Goal: Task Accomplishment & Management: Complete application form

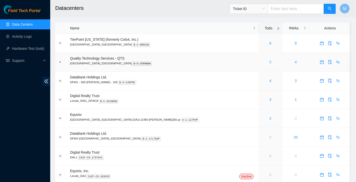
click at [269, 61] on link "5" at bounding box center [270, 62] width 2 height 4
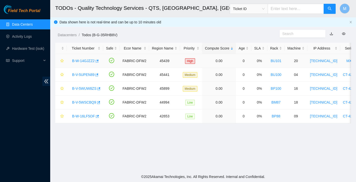
click at [81, 60] on link "B-W-14GJZZ2" at bounding box center [83, 61] width 23 height 4
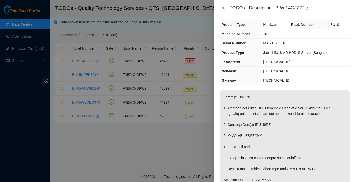
scroll to position [3, 0]
click at [224, 8] on icon "close" at bounding box center [223, 8] width 4 height 4
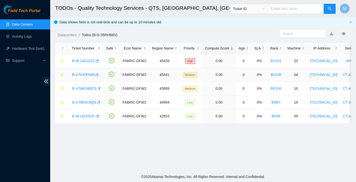
click at [89, 74] on link "B-V-5UPEN89" at bounding box center [83, 75] width 22 height 4
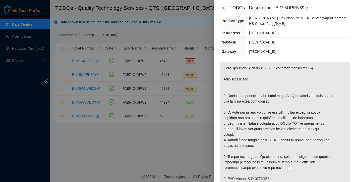
scroll to position [53, 0]
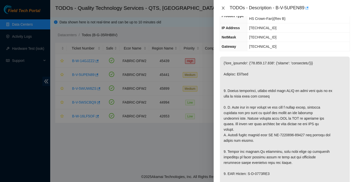
click at [225, 7] on icon "close" at bounding box center [223, 8] width 4 height 4
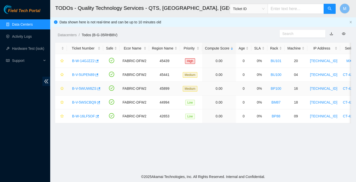
click at [92, 89] on link "B-V-5WUW8ZS" at bounding box center [84, 88] width 24 height 4
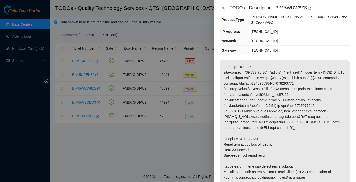
scroll to position [82, 0]
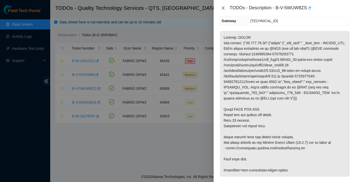
click at [224, 6] on icon "close" at bounding box center [223, 8] width 4 height 4
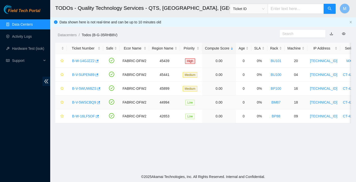
click at [88, 103] on link "B-V-5WSCBQ9" at bounding box center [84, 102] width 24 height 4
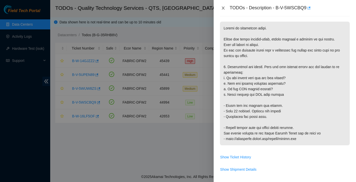
click at [223, 9] on icon "close" at bounding box center [223, 8] width 3 height 3
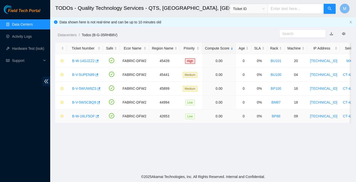
click at [83, 115] on link "B-W-16LF5OF" at bounding box center [83, 116] width 23 height 4
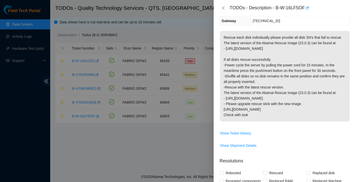
scroll to position [50, 0]
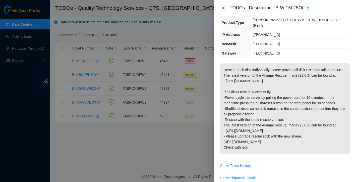
click at [226, 9] on button "Close" at bounding box center [223, 8] width 7 height 5
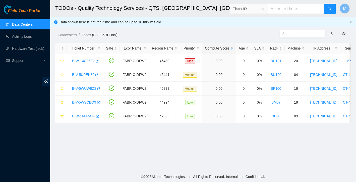
click at [29, 26] on link "Data Centers" at bounding box center [22, 24] width 21 height 4
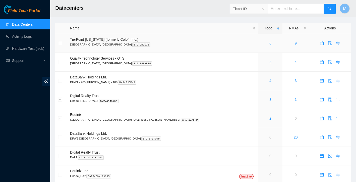
click at [269, 43] on link "6" at bounding box center [270, 43] width 2 height 4
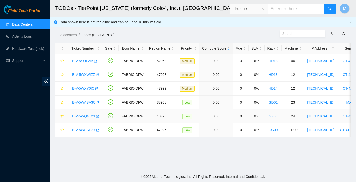
click at [90, 116] on link "B-V-5WQGD2I" at bounding box center [83, 116] width 23 height 4
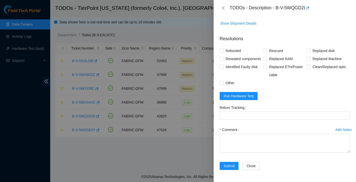
scroll to position [229, 0]
click at [248, 93] on button "Run Hardware Test" at bounding box center [239, 96] width 38 height 8
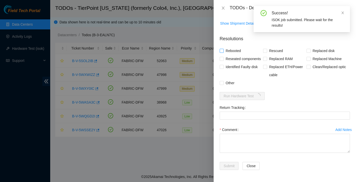
click at [220, 47] on label "Rebooted" at bounding box center [231, 51] width 23 height 8
click at [220, 49] on input "Rebooted" at bounding box center [222, 51] width 4 height 4
checkbox input "true"
click at [264, 49] on input "Rescued" at bounding box center [265, 51] width 4 height 4
checkbox input "true"
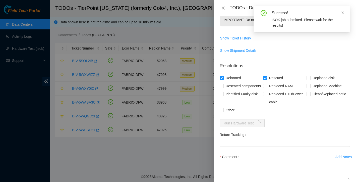
scroll to position [211, 0]
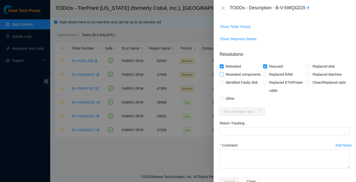
click at [222, 72] on input "Reseated components" at bounding box center [222, 74] width 4 height 4
checkbox input "true"
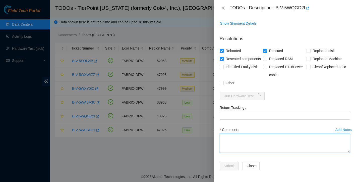
click at [238, 141] on textarea "Comment" at bounding box center [285, 142] width 130 height 19
type textarea "R"
click at [242, 138] on textarea "rebooted rescued reconfigured" at bounding box center [285, 142] width 130 height 19
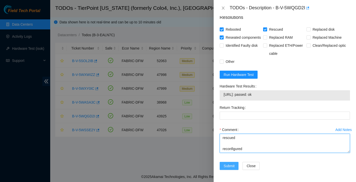
scroll to position [250, 0]
click at [247, 150] on textarea "rebooted reseated all drives rescued reconfigured" at bounding box center [285, 142] width 130 height 19
type textarea "rebooted reseated all drives rescued reconfigured Isok: Passing"
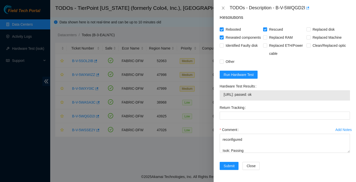
click at [274, 160] on div "Add Notes Comment rebooted reseated all drives rescued reconfigured Isok: Passi…" at bounding box center [285, 143] width 134 height 36
click at [230, 166] on span "Submit" at bounding box center [229, 166] width 11 height 6
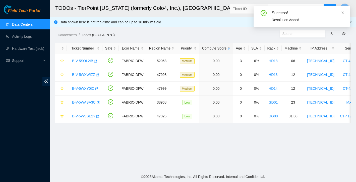
click at [24, 26] on link "Data Centers" at bounding box center [22, 24] width 21 height 4
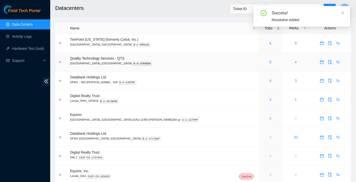
click at [261, 62] on div "5" at bounding box center [270, 62] width 18 height 6
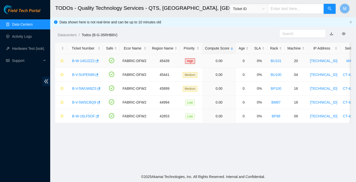
click at [80, 61] on link "B-W-14GJZZ2" at bounding box center [83, 61] width 23 height 4
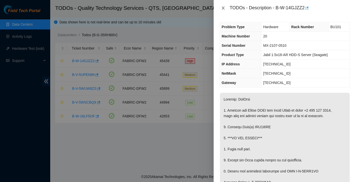
click at [225, 9] on icon "close" at bounding box center [223, 8] width 4 height 4
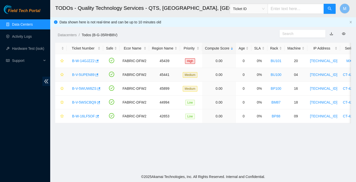
click at [91, 74] on link "B-V-5UPEN89" at bounding box center [83, 75] width 22 height 4
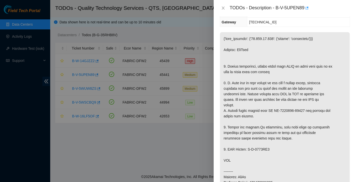
scroll to position [96, 0]
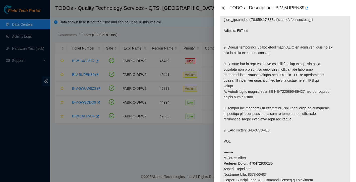
click at [223, 8] on icon "close" at bounding box center [223, 8] width 3 height 3
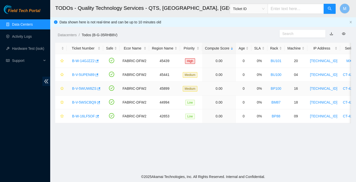
click at [85, 87] on link "B-V-5WUW8ZS" at bounding box center [84, 88] width 24 height 4
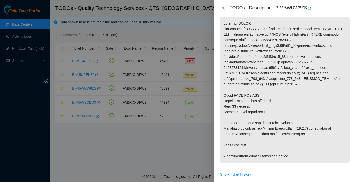
scroll to position [90, 0]
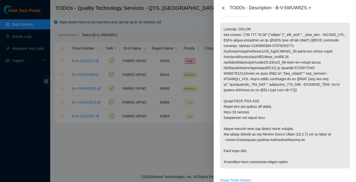
click at [223, 8] on icon "close" at bounding box center [223, 8] width 3 height 3
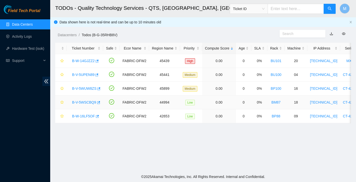
click at [85, 102] on link "B-V-5WSCBQ9" at bounding box center [84, 102] width 24 height 4
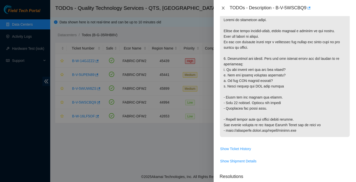
click at [223, 8] on icon "close" at bounding box center [223, 8] width 3 height 3
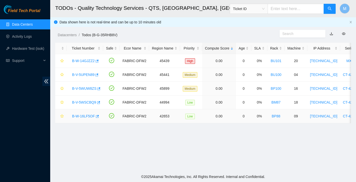
click at [86, 116] on link "B-W-16LF5OF" at bounding box center [83, 116] width 23 height 4
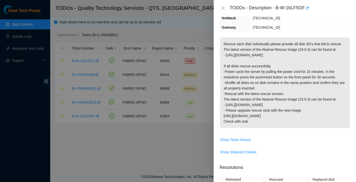
scroll to position [56, 0]
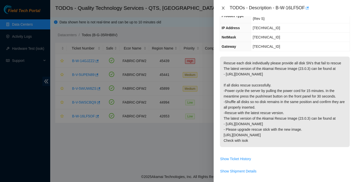
click at [222, 8] on icon "close" at bounding box center [223, 8] width 4 height 4
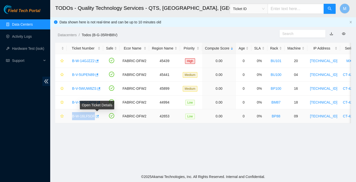
drag, startPoint x: 72, startPoint y: 116, endPoint x: 96, endPoint y: 117, distance: 24.6
click at [96, 117] on div "B-W-16LF5OF" at bounding box center [85, 116] width 31 height 8
click at [86, 130] on main "TODOs - Quality Technology Services - QTS, Irving, TX Ticket ID M Data shown he…" at bounding box center [203, 85] width 306 height 171
drag, startPoint x: 71, startPoint y: 116, endPoint x: 95, endPoint y: 116, distance: 23.8
click at [95, 116] on div "B-W-16LF5OF" at bounding box center [85, 116] width 31 height 8
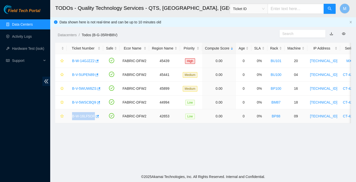
copy link "B-W-16LF5OF"
click at [87, 61] on link "B-W-14GJZZ2" at bounding box center [83, 61] width 23 height 4
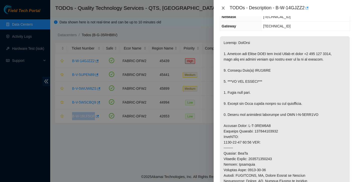
click at [224, 8] on icon "close" at bounding box center [223, 8] width 4 height 4
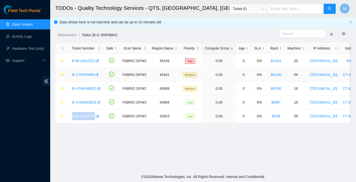
click at [88, 73] on link "B-V-5UPEN89" at bounding box center [83, 75] width 22 height 4
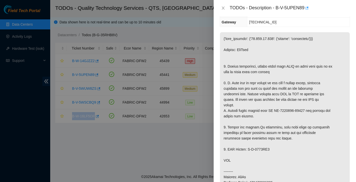
scroll to position [77, 0]
click at [224, 8] on icon "close" at bounding box center [223, 8] width 4 height 4
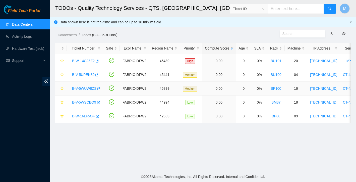
click at [92, 85] on div "B-V-5WUW8ZS" at bounding box center [85, 88] width 31 height 8
click at [91, 88] on link "B-V-5WUW8ZS" at bounding box center [84, 88] width 24 height 4
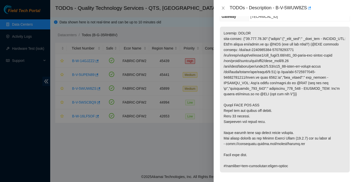
scroll to position [86, 0]
click at [223, 8] on icon "close" at bounding box center [223, 8] width 4 height 4
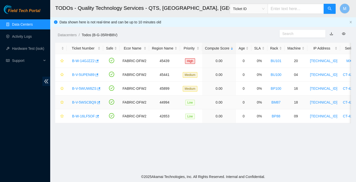
click at [91, 102] on link "B-V-5WSCBQ9" at bounding box center [84, 102] width 24 height 4
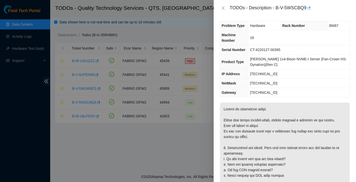
scroll to position [0, 0]
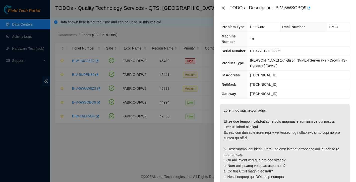
click at [224, 8] on icon "close" at bounding box center [223, 8] width 4 height 4
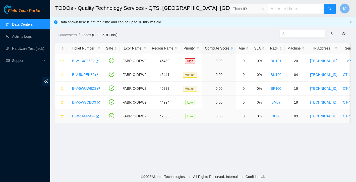
click at [90, 115] on link "B-W-16LF5OF" at bounding box center [83, 116] width 23 height 4
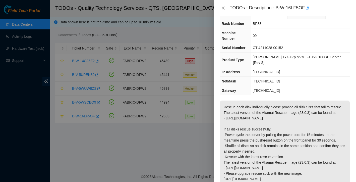
scroll to position [56, 0]
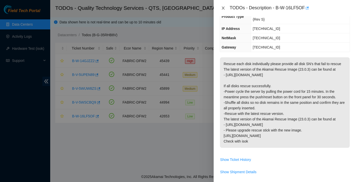
click at [224, 7] on icon "close" at bounding box center [223, 8] width 3 height 3
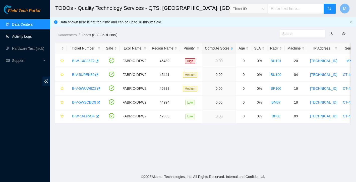
click at [20, 37] on link "Activity Logs" at bounding box center [22, 36] width 20 height 4
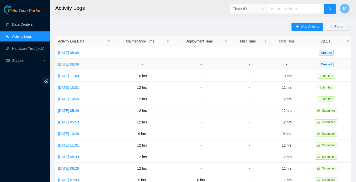
click at [79, 65] on link "Mon, 29 Sep 2025 08:09" at bounding box center [68, 64] width 21 height 4
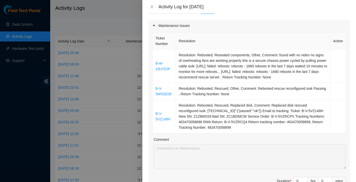
scroll to position [57, 0]
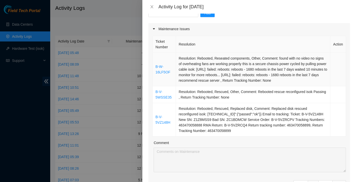
click at [155, 55] on td "B-W-16LF5OF" at bounding box center [164, 69] width 23 height 33
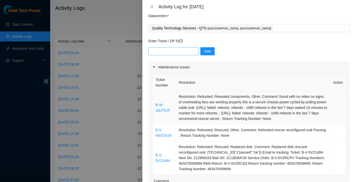
scroll to position [15, 0]
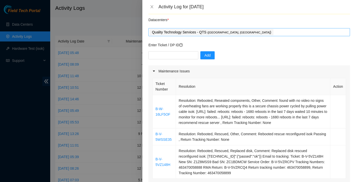
click at [252, 31] on div "Quality Technology Services - QTS ( Irving, TX )" at bounding box center [249, 32] width 199 height 7
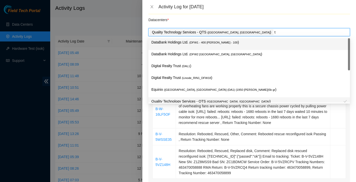
type input "t"
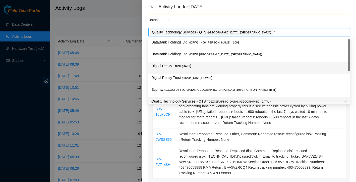
scroll to position [18, 0]
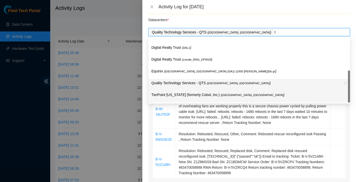
click at [210, 95] on p "TierPoint Texas (formerly Colo4, Inc.) ( Dallas, TX )" at bounding box center [248, 95] width 195 height 6
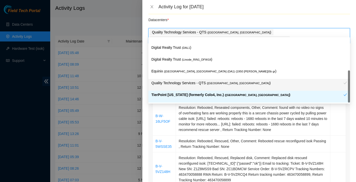
click at [145, 138] on div "Note: This activity log is for informational purposes only. You will not be pai…" at bounding box center [249, 98] width 214 height 168
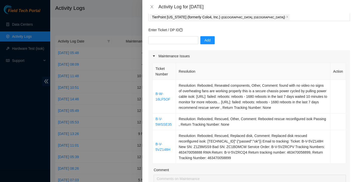
scroll to position [42, 0]
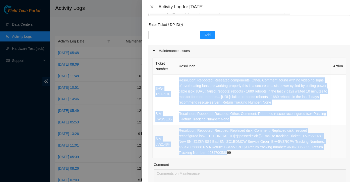
drag, startPoint x: 155, startPoint y: 97, endPoint x: 279, endPoint y: 155, distance: 136.4
click at [279, 155] on tbody "B-W-16LF5OF Resolution: Rebooted, Reseated components, Other, Comment: found wi…" at bounding box center [249, 117] width 193 height 84
copy tbody "B-W-16LF5OF Resolution: Rebooted, Reseated components, Other, Comment: found wi…"
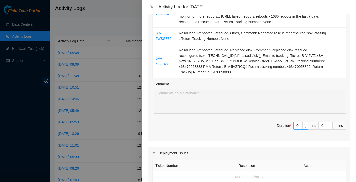
click at [300, 124] on input "0" at bounding box center [301, 126] width 14 height 8
type input "1"
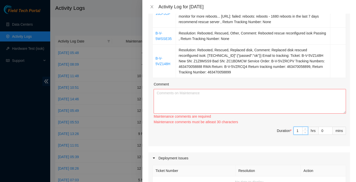
type input "12"
click at [254, 91] on textarea "Comment" at bounding box center [250, 101] width 192 height 25
paste textarea "started the day at QTS Irving where I signed in, reviewed the assigned ticket q…"
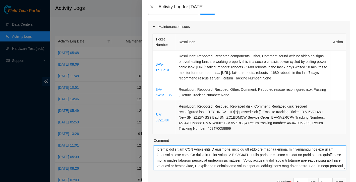
scroll to position [58, 0]
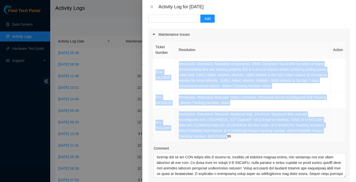
drag, startPoint x: 156, startPoint y: 53, endPoint x: 278, endPoint y: 136, distance: 147.5
click at [278, 136] on tbody "B-W-16LF5OF Resolution: Rebooted, Reseated components, Other, Comment: found wi…" at bounding box center [249, 100] width 193 height 84
copy tbody "B-W-16LF5OF Resolution: Rebooted, Reseated components, Other, Comment: found wi…"
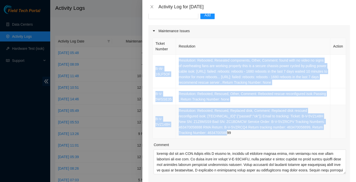
scroll to position [111, 0]
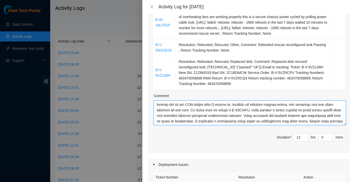
click at [157, 104] on textarea "Comment" at bounding box center [250, 112] width 192 height 25
click at [162, 101] on textarea "Comment" at bounding box center [250, 112] width 192 height 25
paste textarea "B-W-16LF5OF Resolution: Rebooted, Reseated components, Other, Comment: found wi…"
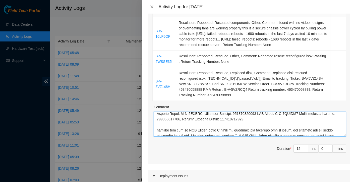
scroll to position [93, 0]
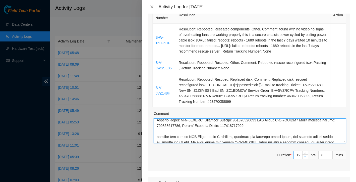
type textarea "B-W-16LF5OF Resolution: Rebooted, Reseated components, Other, Comment: found wi…"
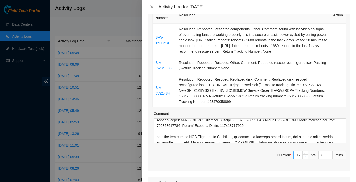
type input "11"
click at [304, 155] on span "down" at bounding box center [305, 156] width 3 height 3
click at [250, 158] on span "Duration * 11 hrs 0 mins" at bounding box center [248, 158] width 193 height 14
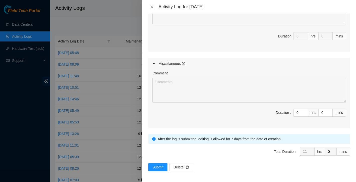
scroll to position [316, 0]
click at [160, 166] on span "Submit" at bounding box center [157, 167] width 11 height 6
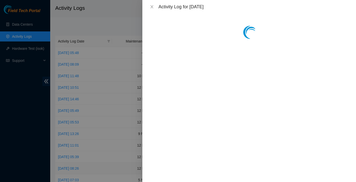
scroll to position [0, 0]
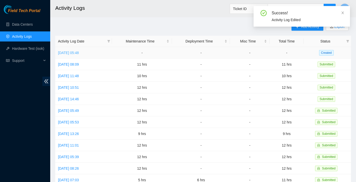
click at [79, 53] on link "Tue, 30 Sep 2025 05:48" at bounding box center [68, 53] width 21 height 4
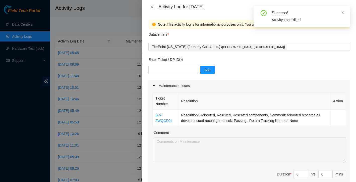
click at [344, 13] on div "Success! Activity Log Edited" at bounding box center [301, 16] width 96 height 21
click at [343, 13] on icon "close" at bounding box center [342, 13] width 3 height 3
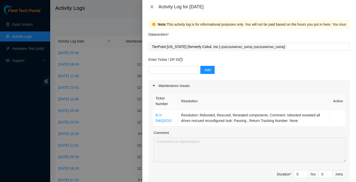
click at [152, 8] on icon "close" at bounding box center [152, 7] width 4 height 4
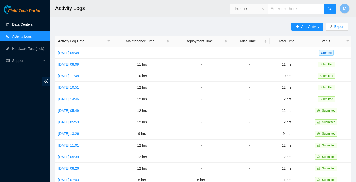
click at [20, 22] on link "Data Centers" at bounding box center [22, 24] width 21 height 4
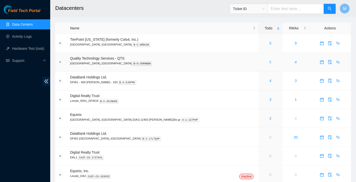
click at [269, 61] on link "5" at bounding box center [270, 62] width 2 height 4
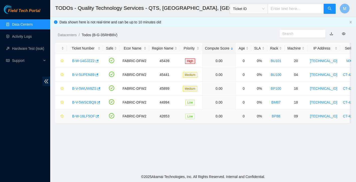
click at [85, 114] on link "B-W-16LF5OF" at bounding box center [83, 116] width 23 height 4
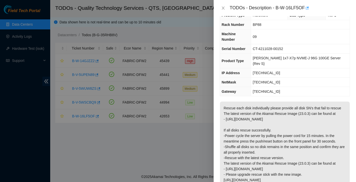
scroll to position [13, 0]
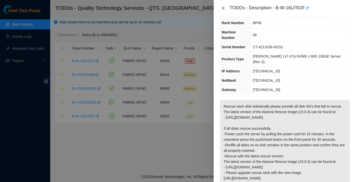
click at [222, 6] on icon "close" at bounding box center [223, 8] width 4 height 4
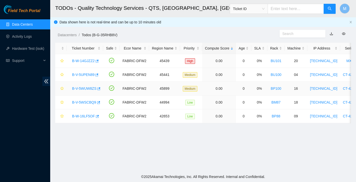
click at [86, 88] on link "B-V-5WUW8ZS" at bounding box center [84, 88] width 24 height 4
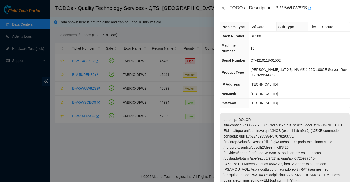
scroll to position [0, 0]
drag, startPoint x: 277, startPoint y: 7, endPoint x: 309, endPoint y: 5, distance: 31.7
click at [309, 5] on div "TODOs - Description - B-V-5WUW8ZS" at bounding box center [290, 8] width 120 height 8
copy div "B-V-5WUW8ZS"
click at [225, 7] on icon "close" at bounding box center [223, 8] width 4 height 4
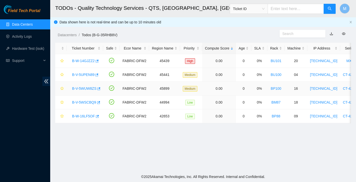
click at [88, 90] on link "B-V-5WUW8ZS" at bounding box center [84, 88] width 24 height 4
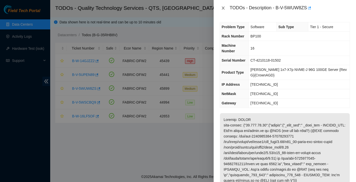
click at [223, 9] on icon "close" at bounding box center [223, 8] width 4 height 4
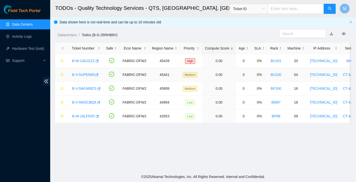
click at [87, 73] on link "B-V-5UPEN89" at bounding box center [83, 75] width 22 height 4
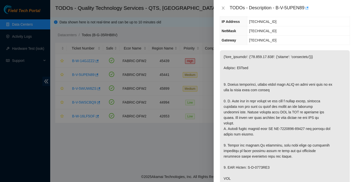
scroll to position [8, 0]
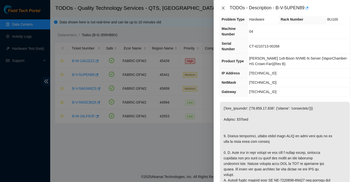
click at [221, 8] on icon "close" at bounding box center [223, 8] width 4 height 4
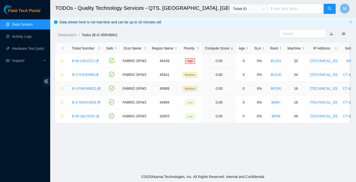
click at [88, 90] on div "B-V-5WUW8ZS" at bounding box center [85, 88] width 31 height 8
click at [87, 89] on link "B-V-5WUW8ZS" at bounding box center [84, 88] width 24 height 4
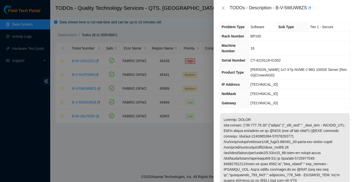
scroll to position [0, 0]
click at [222, 8] on icon "close" at bounding box center [223, 8] width 4 height 4
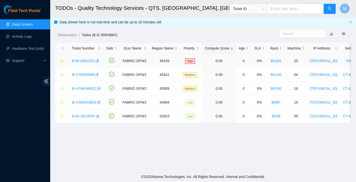
click at [82, 60] on link "B-W-14GJZZ2" at bounding box center [83, 61] width 23 height 4
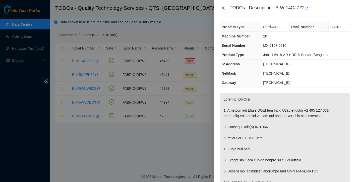
click at [223, 6] on icon "close" at bounding box center [223, 8] width 4 height 4
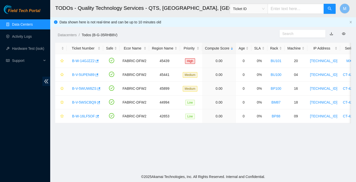
click at [32, 24] on link "Data Centers" at bounding box center [22, 24] width 21 height 4
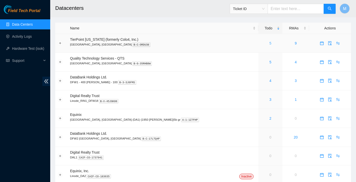
click at [269, 42] on link "5" at bounding box center [270, 43] width 2 height 4
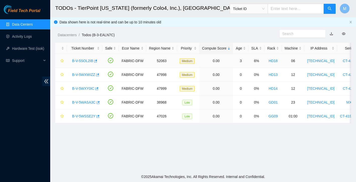
click at [85, 59] on link "B-V-5SOL2IB" at bounding box center [82, 61] width 21 height 4
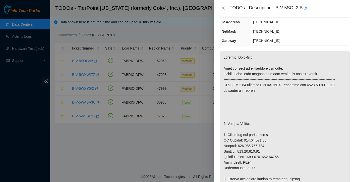
scroll to position [57, 0]
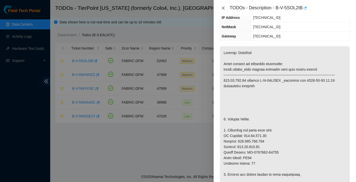
click at [222, 10] on button "Close" at bounding box center [223, 8] width 7 height 5
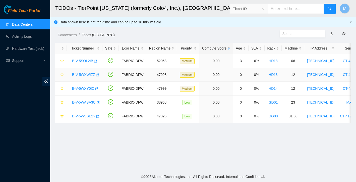
click at [87, 73] on link "B-V-5WXWIZZ" at bounding box center [83, 75] width 23 height 4
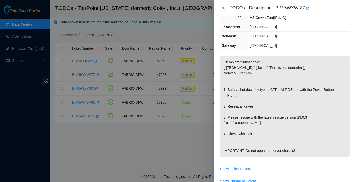
scroll to position [60, 0]
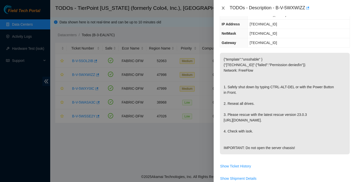
click at [223, 8] on icon "close" at bounding box center [223, 8] width 3 height 3
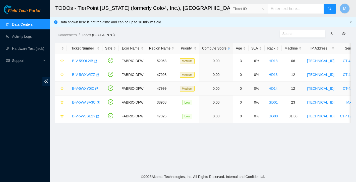
click at [87, 88] on link "B-V-5WXY0IC" at bounding box center [83, 88] width 22 height 4
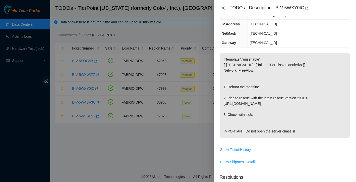
click at [223, 9] on icon "close" at bounding box center [223, 8] width 3 height 3
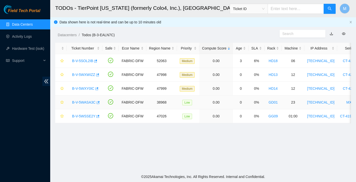
click at [87, 100] on link "B-V-5WASA3C" at bounding box center [84, 102] width 24 height 4
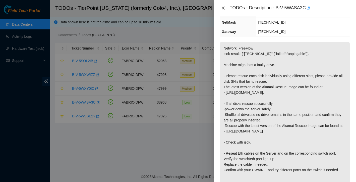
click at [223, 7] on icon "close" at bounding box center [223, 8] width 4 height 4
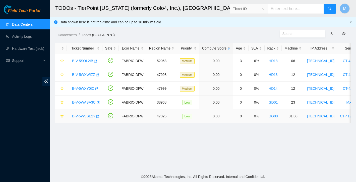
click at [86, 117] on link "B-V-5WSSE2Y" at bounding box center [83, 116] width 23 height 4
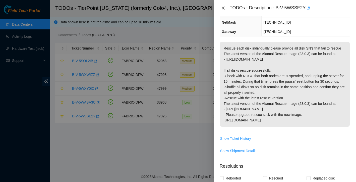
click at [223, 8] on icon "close" at bounding box center [223, 8] width 3 height 3
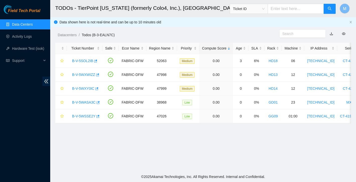
click at [28, 26] on link "Data Centers" at bounding box center [22, 24] width 21 height 4
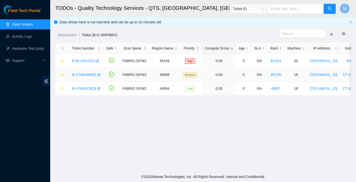
scroll to position [98, 0]
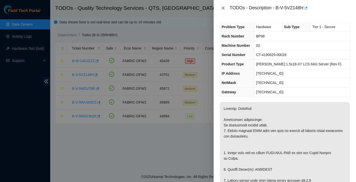
click at [223, 7] on icon "close" at bounding box center [223, 8] width 4 height 4
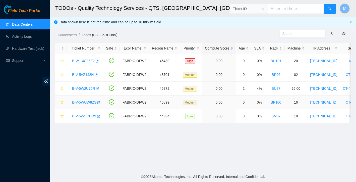
click at [87, 102] on link "B-V-5WUW8ZS" at bounding box center [84, 102] width 24 height 4
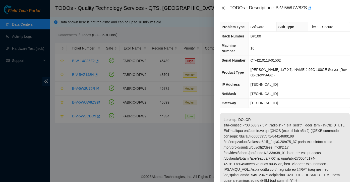
click at [223, 9] on icon "close" at bounding box center [223, 8] width 4 height 4
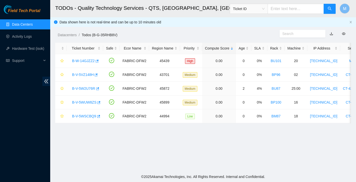
click at [26, 24] on link "Data Centers" at bounding box center [22, 24] width 21 height 4
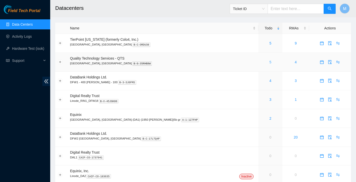
click at [269, 61] on link "5" at bounding box center [270, 62] width 2 height 4
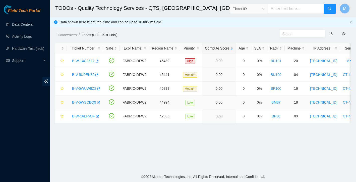
click at [87, 102] on link "B-V-5WSCBQ9" at bounding box center [84, 102] width 24 height 4
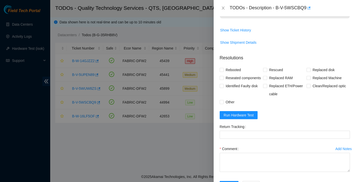
scroll to position [220, 0]
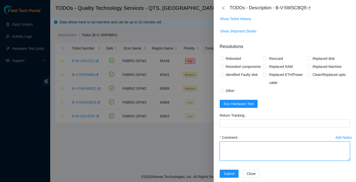
click at [241, 159] on textarea "Comment" at bounding box center [285, 150] width 130 height 19
click at [285, 159] on textarea "Found with solid red light on PSU power" at bounding box center [285, 150] width 130 height 19
click at [273, 160] on textarea "Found with solid red light on PSU and no video power" at bounding box center [285, 150] width 130 height 19
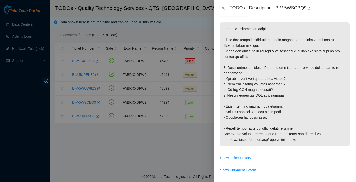
scroll to position [83, 0]
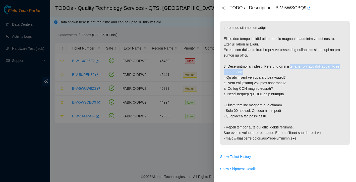
drag, startPoint x: 285, startPoint y: 71, endPoint x: 242, endPoint y: 77, distance: 43.5
click at [242, 77] on p at bounding box center [285, 82] width 130 height 123
copy p "obvious causes for the server to go unpingable"
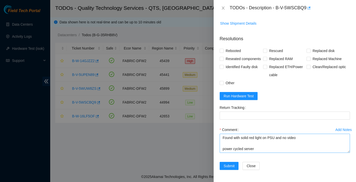
scroll to position [0, 0]
click at [304, 138] on textarea "Found with solid red light on PSU and no video power cycled server" at bounding box center [285, 142] width 130 height 19
paste textarea "obvious causes for the server to go unpingable"
click at [308, 149] on textarea "Found with solid red light on PSU and no video , no obvious causes for the serv…" at bounding box center [285, 142] width 130 height 19
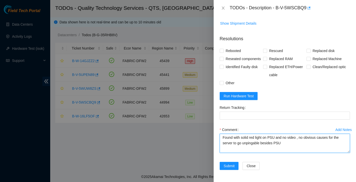
click at [304, 138] on textarea "Found with solid red light on PSU and no video , no obvious causes for the serv…" at bounding box center [285, 142] width 130 height 19
click at [274, 139] on textarea "Found with solid red light on PSU and no video , no other obvious causes for th…" at bounding box center [285, 142] width 130 height 19
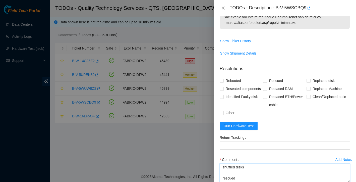
scroll to position [202, 0]
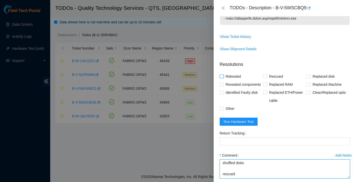
type textarea "Found with solid red light on PSU and no video , no other obvious causes for th…"
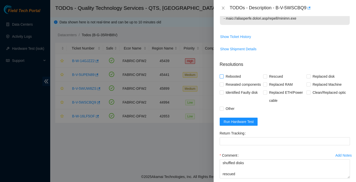
click at [223, 78] on input "Rebooted" at bounding box center [222, 76] width 4 height 4
checkbox input "true"
click at [264, 78] on input "Rescued" at bounding box center [265, 76] width 4 height 4
checkbox input "true"
click at [222, 86] on input "Reseated components" at bounding box center [222, 84] width 4 height 4
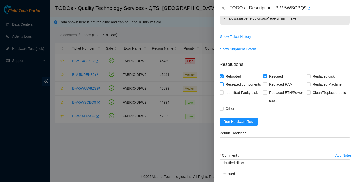
checkbox input "true"
click at [222, 110] on input "Other" at bounding box center [222, 108] width 4 height 4
checkbox input "true"
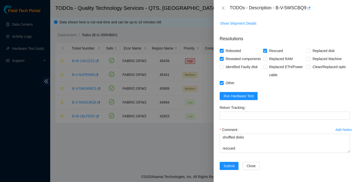
scroll to position [241, 0]
click at [248, 98] on span "Run Hardware Test" at bounding box center [239, 96] width 30 height 6
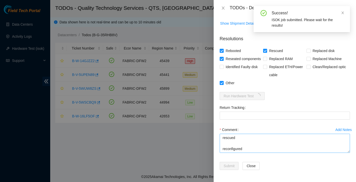
scroll to position [50, 0]
click at [252, 141] on textarea "Found with solid red light on PSU and no video , no other obvious causes for th…" at bounding box center [285, 142] width 130 height 19
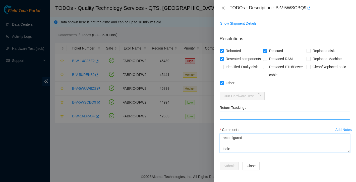
scroll to position [238, 0]
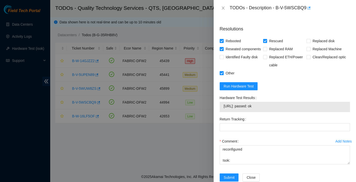
drag, startPoint x: 223, startPoint y: 119, endPoint x: 279, endPoint y: 116, distance: 56.0
click at [279, 112] on div "23.39.152.213: passed: ok" at bounding box center [285, 107] width 130 height 10
click at [269, 109] on span "23.39.152.213: passed: ok" at bounding box center [285, 106] width 122 height 6
drag, startPoint x: 269, startPoint y: 118, endPoint x: 223, endPoint y: 117, distance: 45.9
click at [224, 109] on span "23.39.152.213: passed: ok" at bounding box center [285, 106] width 122 height 6
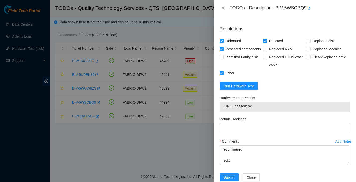
copy span "23.39.152.213: passed: ok"
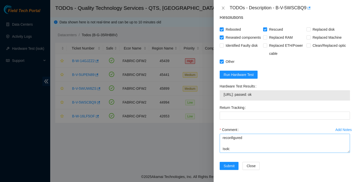
scroll to position [263, 0]
click at [236, 144] on textarea "Found with solid red light on PSU and no video , no other obvious causes for th…" at bounding box center [285, 142] width 130 height 19
click at [236, 148] on textarea "Found with solid red light on PSU and no video , no other obvious causes for th…" at bounding box center [285, 142] width 130 height 19
paste textarea "23.39.152.213: passed: ok"
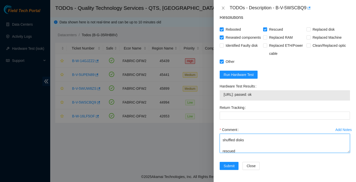
scroll to position [0, 0]
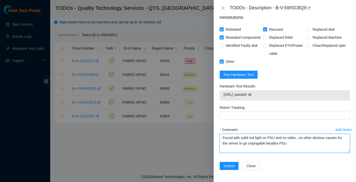
drag, startPoint x: 272, startPoint y: 150, endPoint x: 248, endPoint y: 125, distance: 34.6
click at [248, 125] on form "Resolutions Rebooted Rescued Replaced disk Reseated components Replaced RAM Rep…" at bounding box center [285, 93] width 130 height 166
type textarea "Found with solid red light on PSU and no video , no other obvious causes for th…"
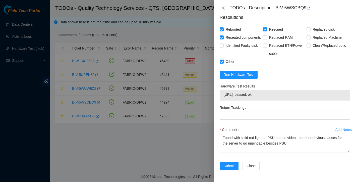
click at [235, 156] on div "Add Notes Comment Found with solid red light on PSU and no video , no other obv…" at bounding box center [285, 143] width 134 height 36
click at [232, 166] on span "Submit" at bounding box center [229, 166] width 11 height 6
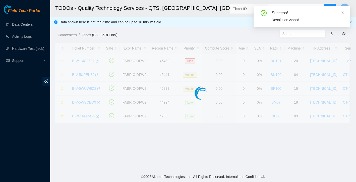
scroll to position [98, 0]
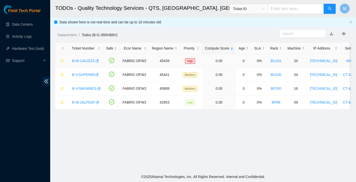
click at [80, 60] on link "B-W-14GJZZ2" at bounding box center [83, 61] width 23 height 4
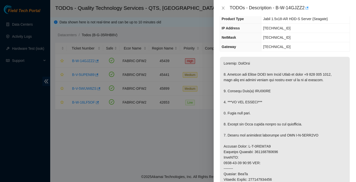
scroll to position [6, 0]
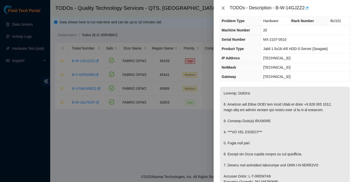
click at [224, 9] on icon "close" at bounding box center [223, 8] width 4 height 4
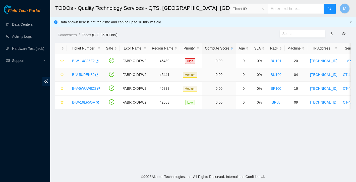
click at [87, 74] on link "B-V-5UPEN89" at bounding box center [83, 75] width 22 height 4
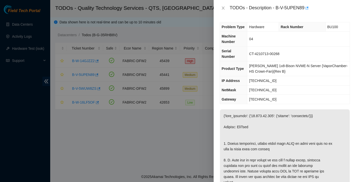
scroll to position [0, 0]
click at [223, 9] on icon "close" at bounding box center [223, 8] width 4 height 4
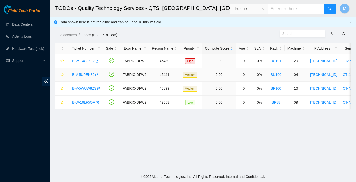
click at [89, 75] on link "B-V-5UPEN89" at bounding box center [83, 75] width 22 height 4
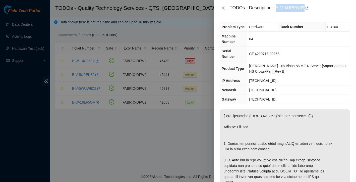
drag, startPoint x: 277, startPoint y: 8, endPoint x: 306, endPoint y: 7, distance: 28.9
click at [306, 7] on div "TODOs - Description - B-V-5UPEN89" at bounding box center [290, 8] width 120 height 8
copy div "B-V-5UPEN89"
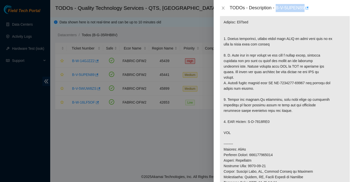
scroll to position [24, 0]
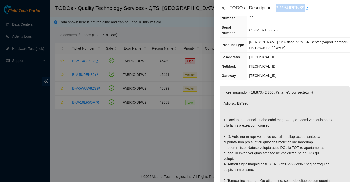
click at [224, 7] on icon "close" at bounding box center [223, 8] width 4 height 4
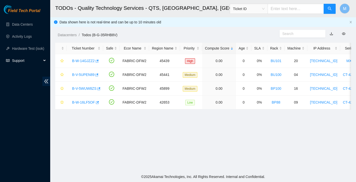
click at [24, 63] on span "Support" at bounding box center [27, 60] width 30 height 10
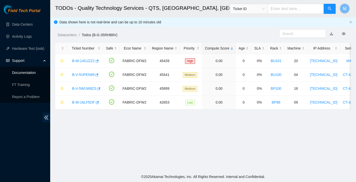
click at [26, 71] on link "Documentation" at bounding box center [24, 73] width 24 height 4
click at [85, 102] on link "B-W-16LF5OF" at bounding box center [83, 102] width 23 height 4
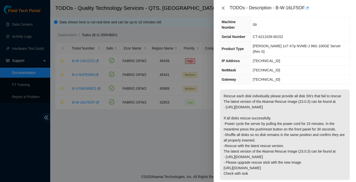
click at [224, 8] on icon "close" at bounding box center [223, 8] width 4 height 4
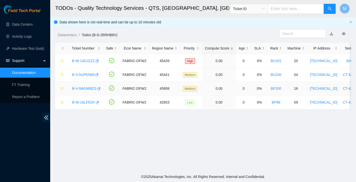
click at [88, 90] on link "B-V-5WUW8ZS" at bounding box center [84, 88] width 24 height 4
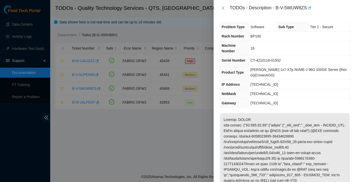
scroll to position [0, 0]
click at [222, 9] on icon "close" at bounding box center [223, 8] width 4 height 4
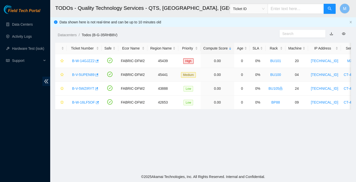
click at [81, 74] on link "B-V-5UPEN89" at bounding box center [83, 75] width 22 height 4
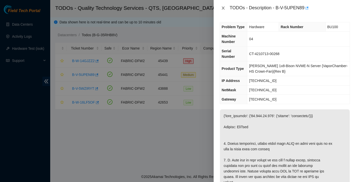
click at [222, 7] on icon "close" at bounding box center [223, 8] width 3 height 3
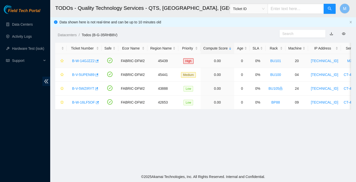
click at [84, 60] on link "B-W-14GJZZ2" at bounding box center [83, 61] width 23 height 4
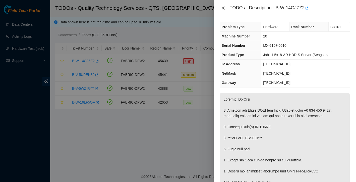
click at [224, 9] on icon "close" at bounding box center [223, 8] width 3 height 3
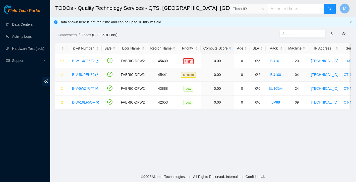
click at [86, 75] on link "B-V-5UPEN89" at bounding box center [83, 75] width 22 height 4
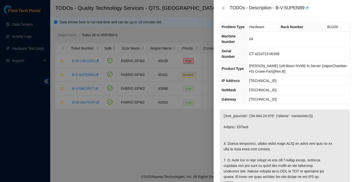
click at [224, 4] on div "TODOs - Description - B-V-5UPEN89" at bounding box center [285, 8] width 142 height 16
click at [224, 6] on button "Close" at bounding box center [223, 8] width 7 height 5
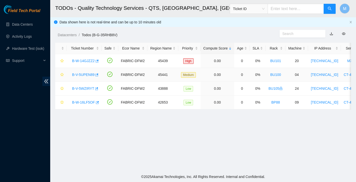
click at [79, 74] on link "B-V-5UPEN89" at bounding box center [83, 75] width 22 height 4
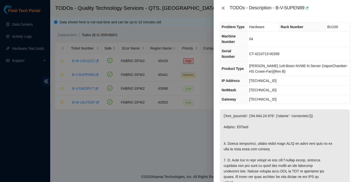
click at [225, 7] on icon "close" at bounding box center [223, 8] width 4 height 4
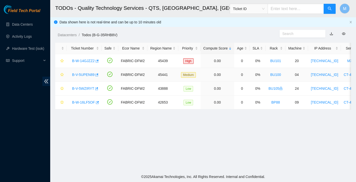
click at [79, 75] on link "B-V-5UPEN89" at bounding box center [83, 75] width 22 height 4
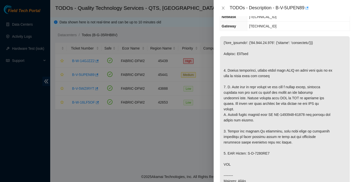
scroll to position [96, 0]
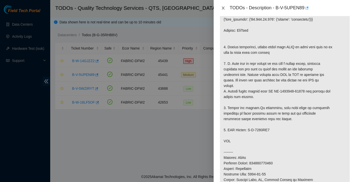
click at [221, 6] on icon "close" at bounding box center [223, 8] width 4 height 4
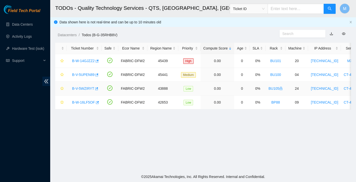
click at [87, 89] on link "B-V-5WZIRYT" at bounding box center [83, 88] width 22 height 4
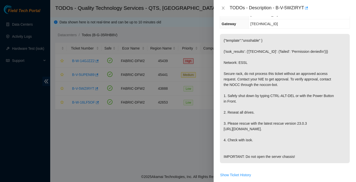
scroll to position [78, 0]
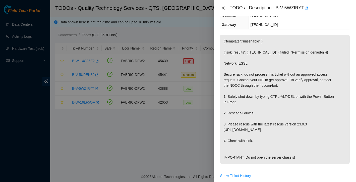
click at [223, 6] on button "Close" at bounding box center [223, 8] width 7 height 5
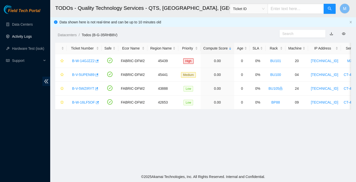
click at [30, 36] on link "Activity Logs" at bounding box center [22, 36] width 20 height 4
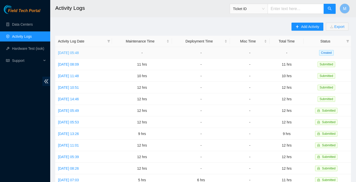
click at [79, 53] on link "Tue, 30 Sep 2025 05:48" at bounding box center [68, 53] width 21 height 4
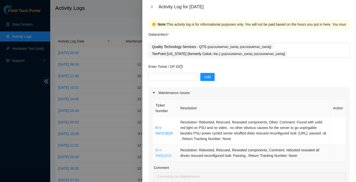
click at [158, 148] on link "B-V-5WQGD2I" at bounding box center [163, 153] width 16 height 10
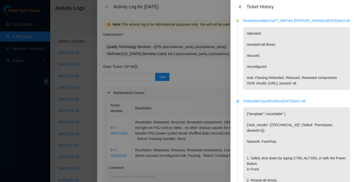
click at [240, 8] on icon "close" at bounding box center [240, 7] width 4 height 4
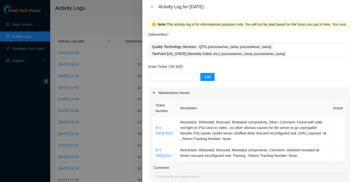
click at [151, 11] on div "Activity Log for 30-09-2025" at bounding box center [249, 7] width 214 height 14
click at [151, 9] on icon "close" at bounding box center [152, 7] width 4 height 4
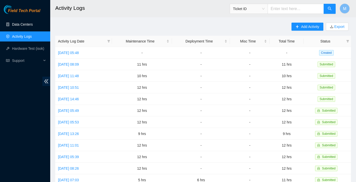
click at [21, 25] on link "Data Centers" at bounding box center [22, 24] width 21 height 4
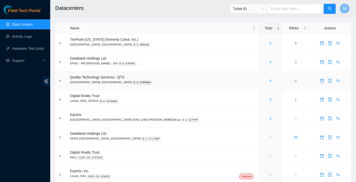
click at [261, 79] on div "4" at bounding box center [270, 81] width 18 height 6
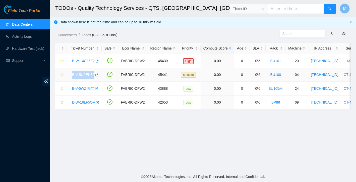
drag, startPoint x: 72, startPoint y: 75, endPoint x: 95, endPoint y: 74, distance: 23.6
click at [95, 74] on div "B-V-5UPEN89" at bounding box center [84, 75] width 29 height 8
copy link "B-V-5UPEN89"
drag, startPoint x: 72, startPoint y: 88, endPoint x: 94, endPoint y: 90, distance: 22.4
click at [94, 90] on div "B-V-5WZIRYT" at bounding box center [84, 88] width 29 height 8
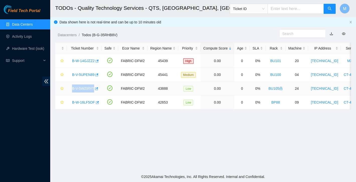
copy link "B-V-5WZIRYT"
click at [85, 73] on link "B-V-5UPEN89" at bounding box center [83, 75] width 22 height 4
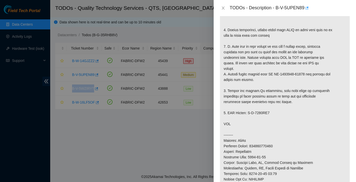
scroll to position [81, 0]
